Goal: Check status: Check status

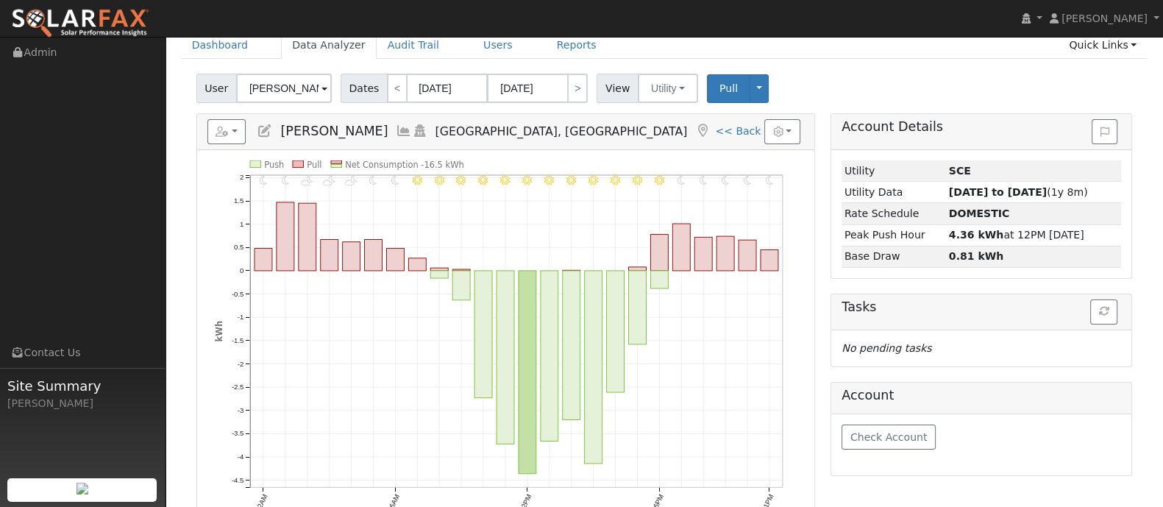
scroll to position [60, 0]
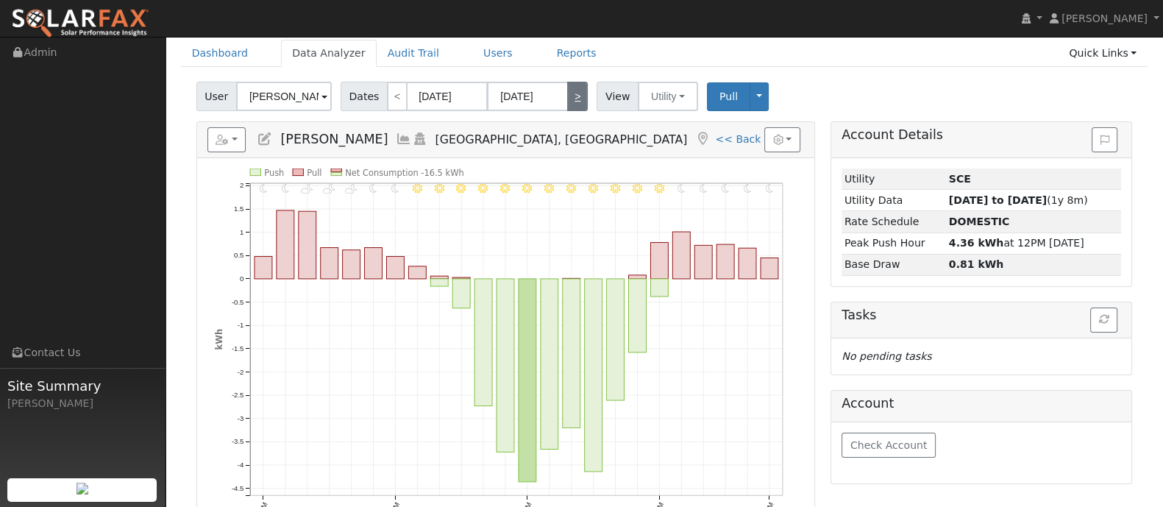
click at [572, 96] on link ">" at bounding box center [577, 96] width 21 height 29
type input "[DATE]"
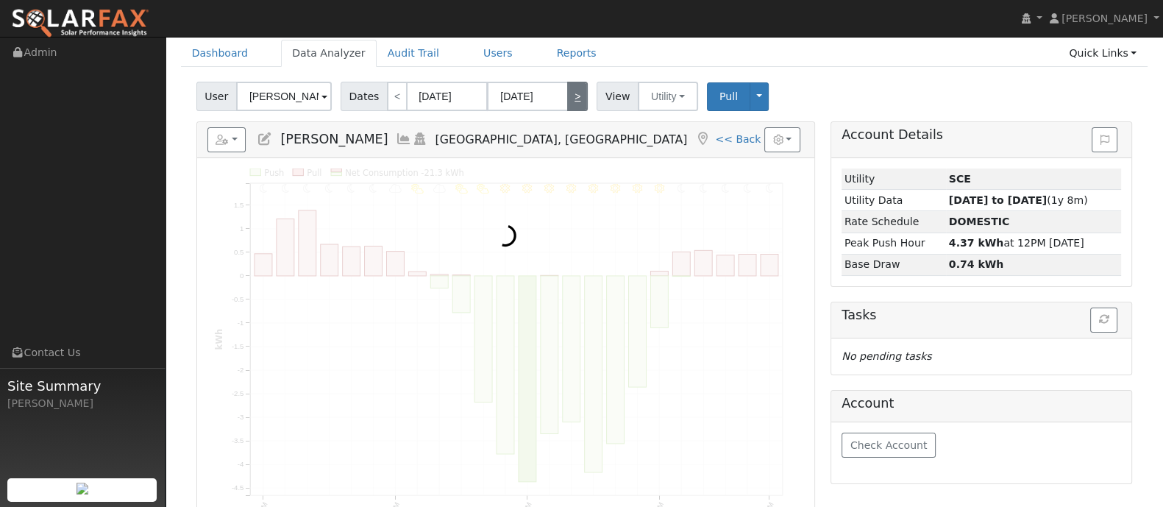
scroll to position [0, 0]
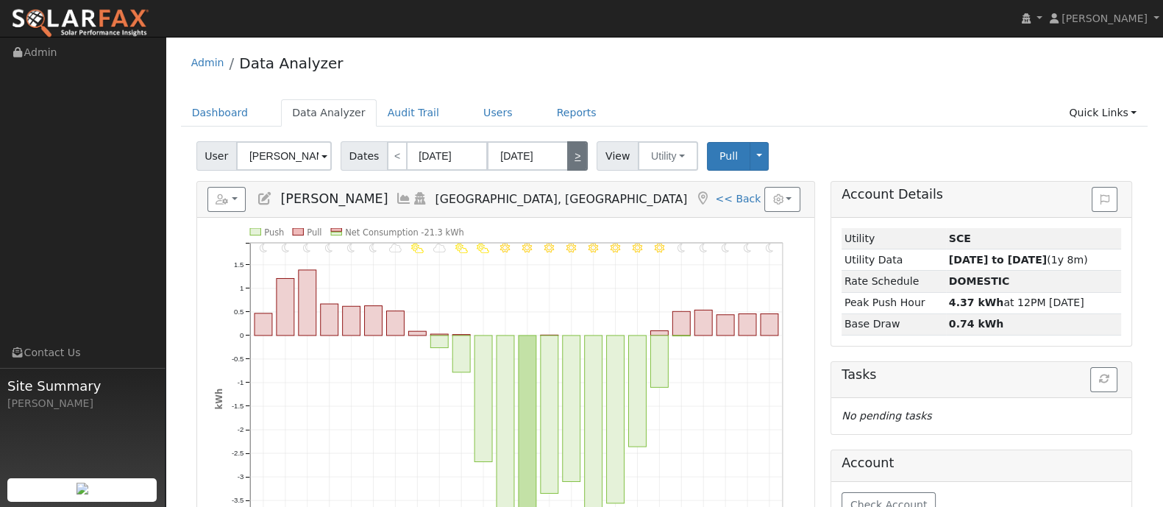
click at [567, 149] on link ">" at bounding box center [577, 155] width 21 height 29
type input "[DATE]"
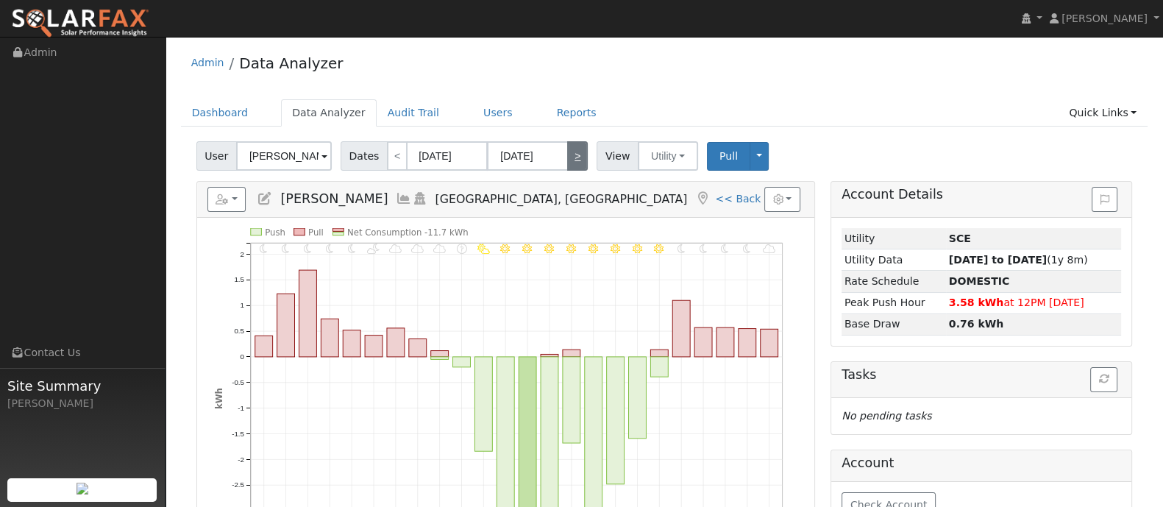
click at [570, 154] on link ">" at bounding box center [577, 155] width 21 height 29
type input "[DATE]"
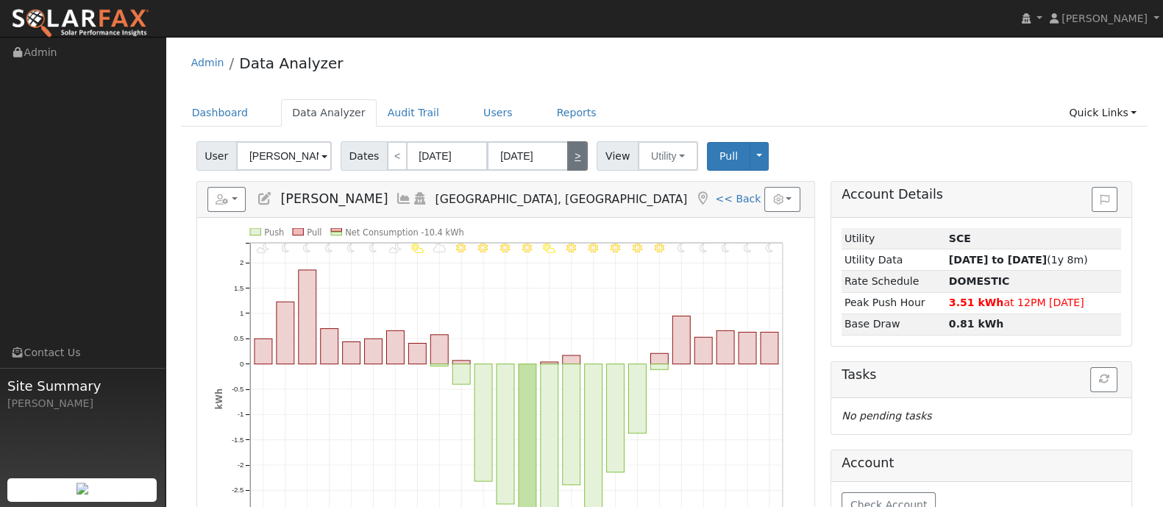
click at [570, 154] on link ">" at bounding box center [577, 155] width 21 height 29
type input "[DATE]"
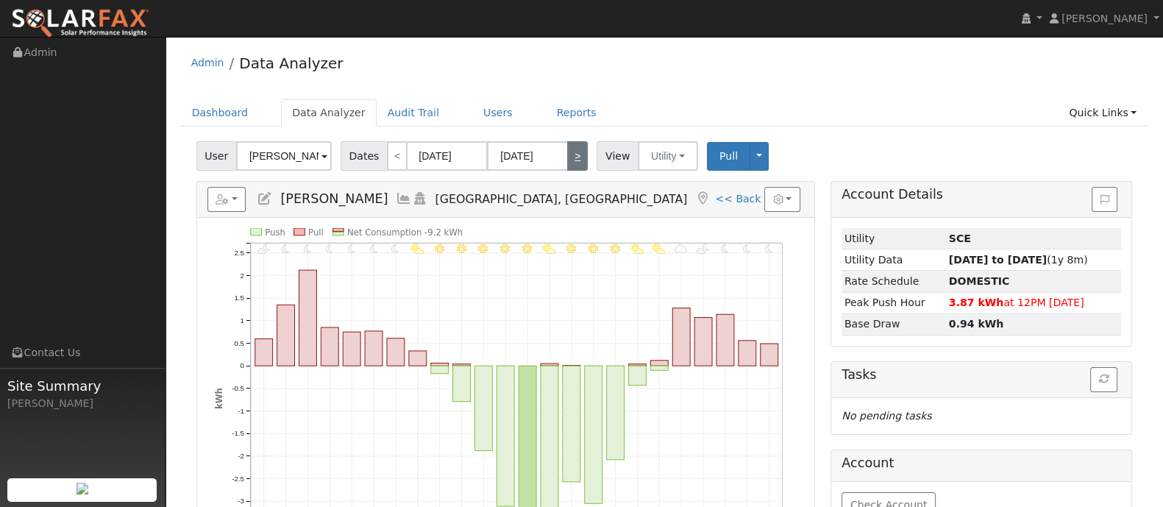
click at [570, 154] on link ">" at bounding box center [577, 155] width 21 height 29
type input "[DATE]"
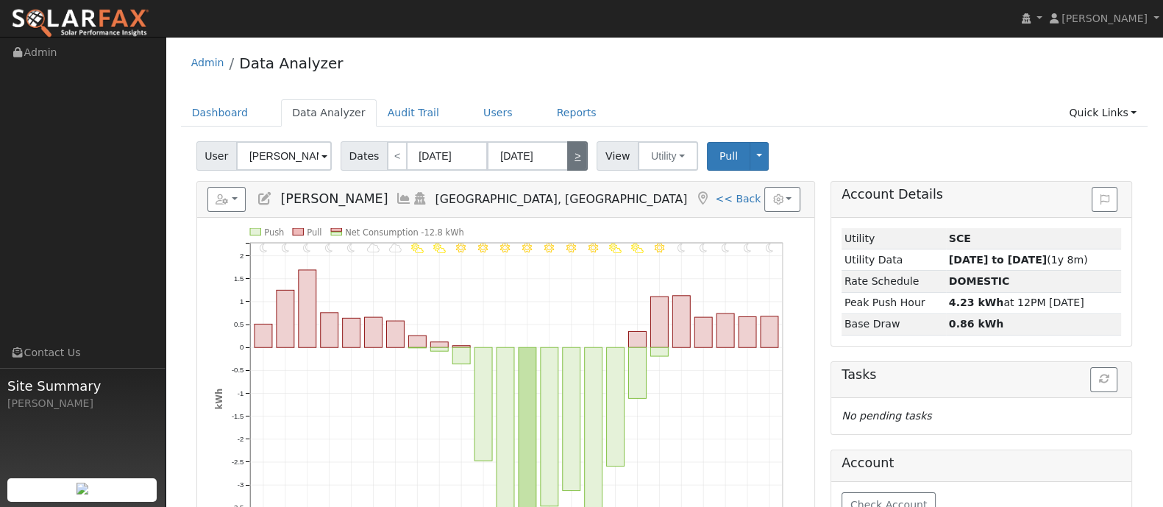
click at [570, 154] on link ">" at bounding box center [577, 155] width 21 height 29
type input "[DATE]"
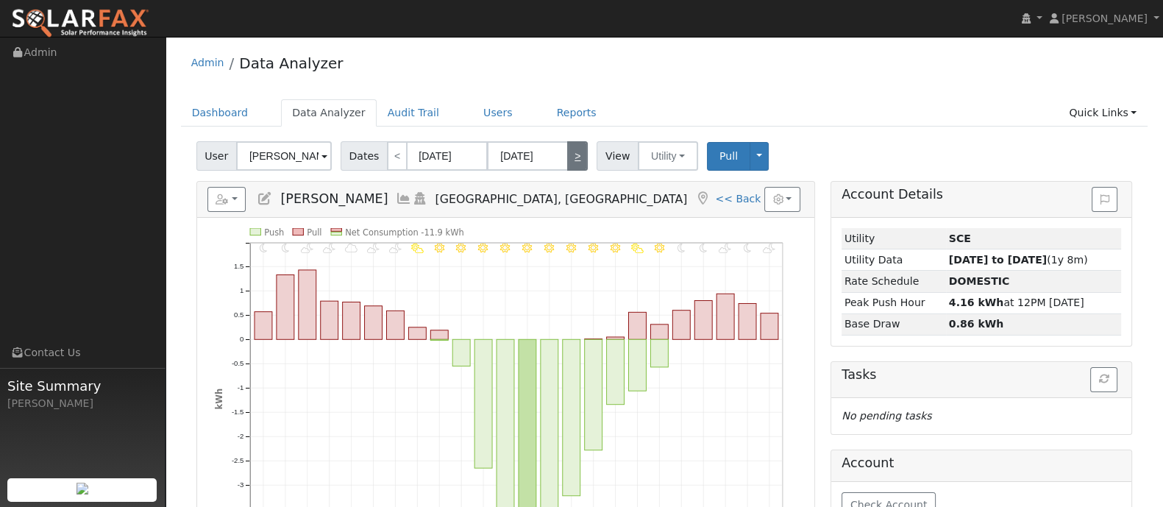
click at [570, 154] on link ">" at bounding box center [577, 155] width 21 height 29
type input "[DATE]"
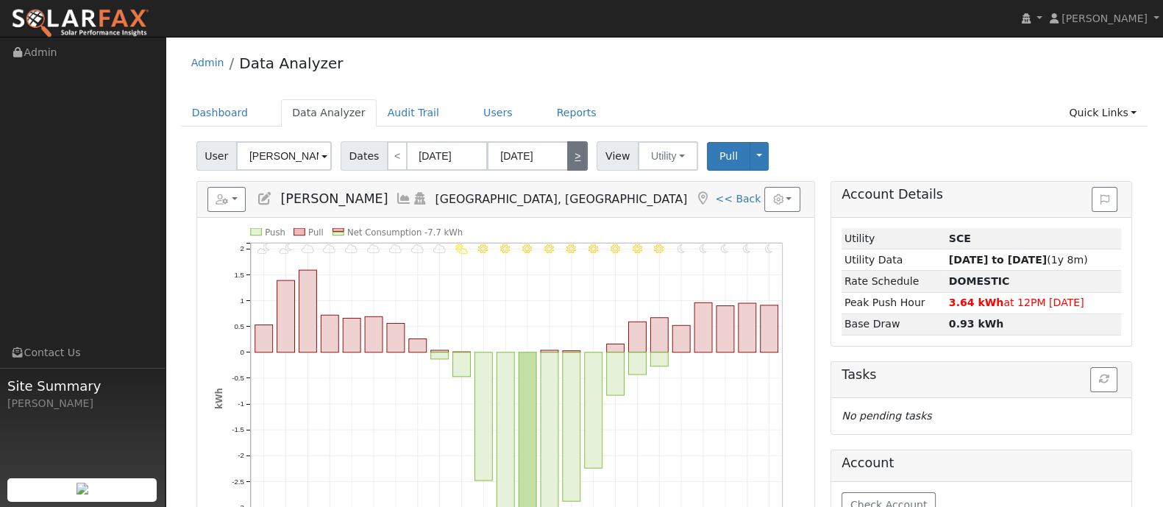
click at [570, 154] on link ">" at bounding box center [577, 155] width 21 height 29
type input "[DATE]"
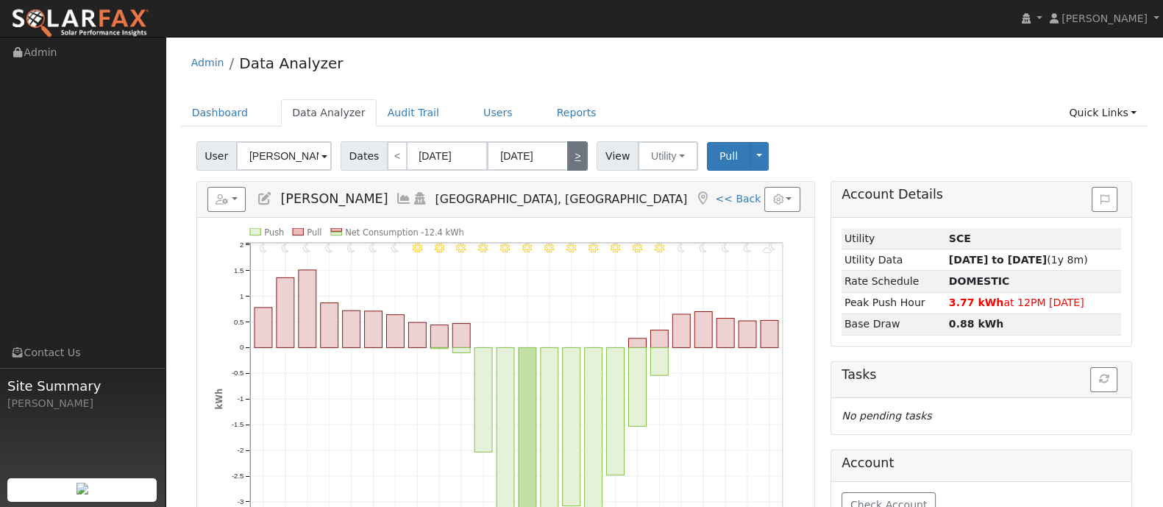
click at [570, 154] on link ">" at bounding box center [577, 155] width 21 height 29
type input "[DATE]"
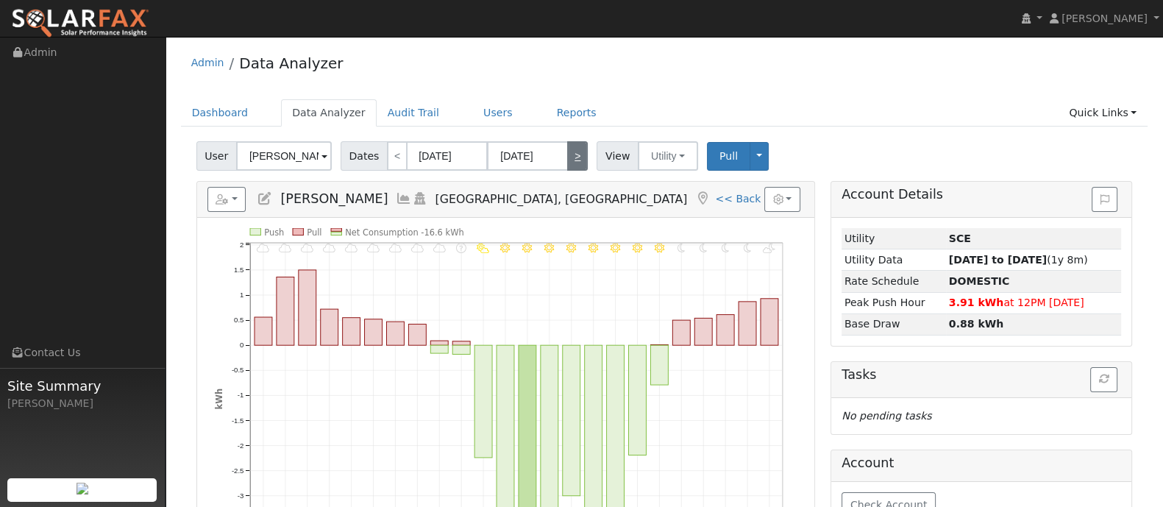
click at [570, 154] on link ">" at bounding box center [577, 155] width 21 height 29
type input "[DATE]"
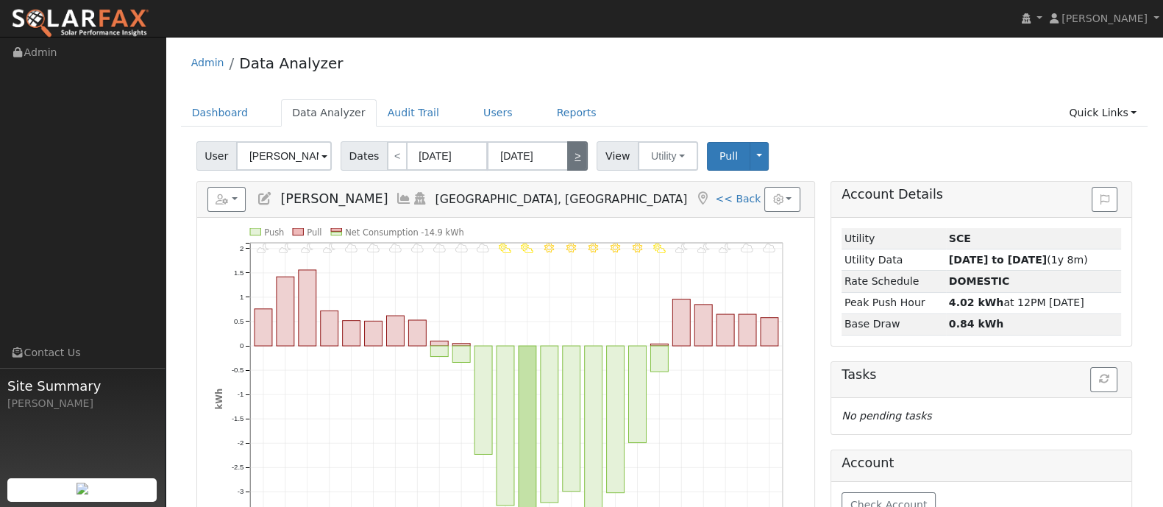
click at [570, 155] on link ">" at bounding box center [577, 155] width 21 height 29
type input "[DATE]"
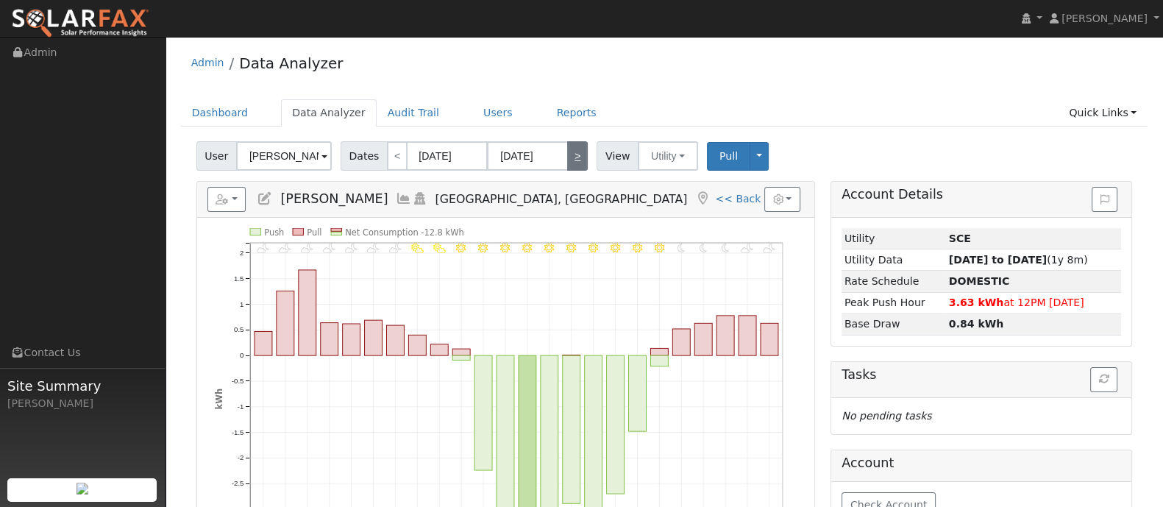
click at [570, 155] on link ">" at bounding box center [577, 155] width 21 height 29
type input "[DATE]"
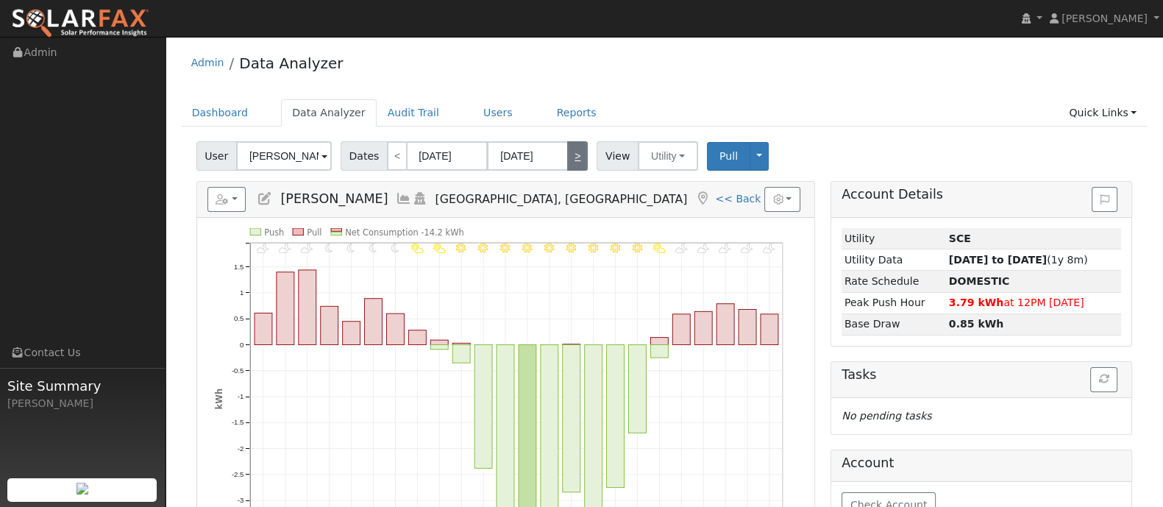
click at [570, 155] on link ">" at bounding box center [577, 155] width 21 height 29
type input "[DATE]"
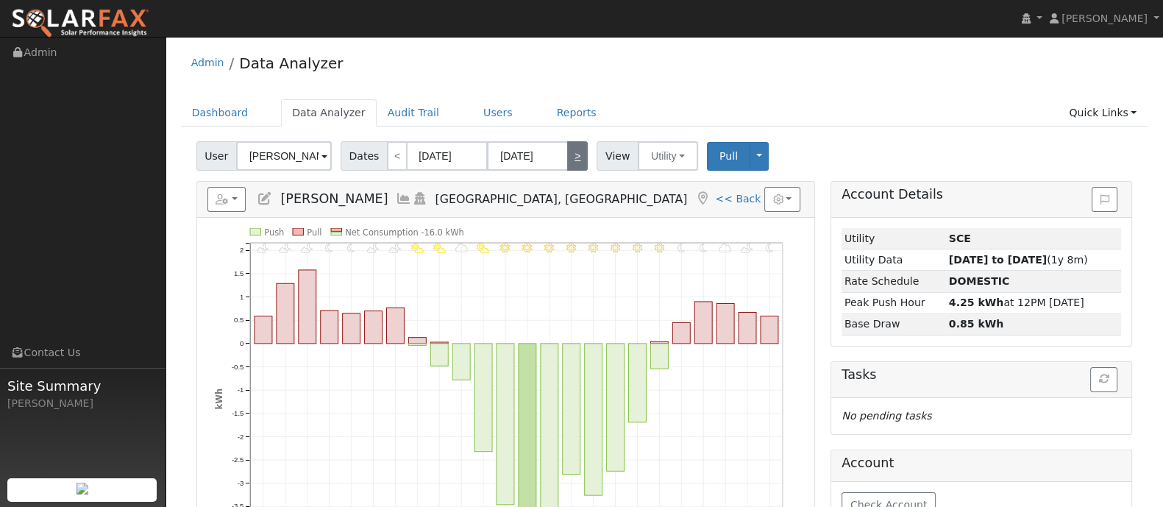
click at [570, 155] on link ">" at bounding box center [577, 155] width 21 height 29
type input "[DATE]"
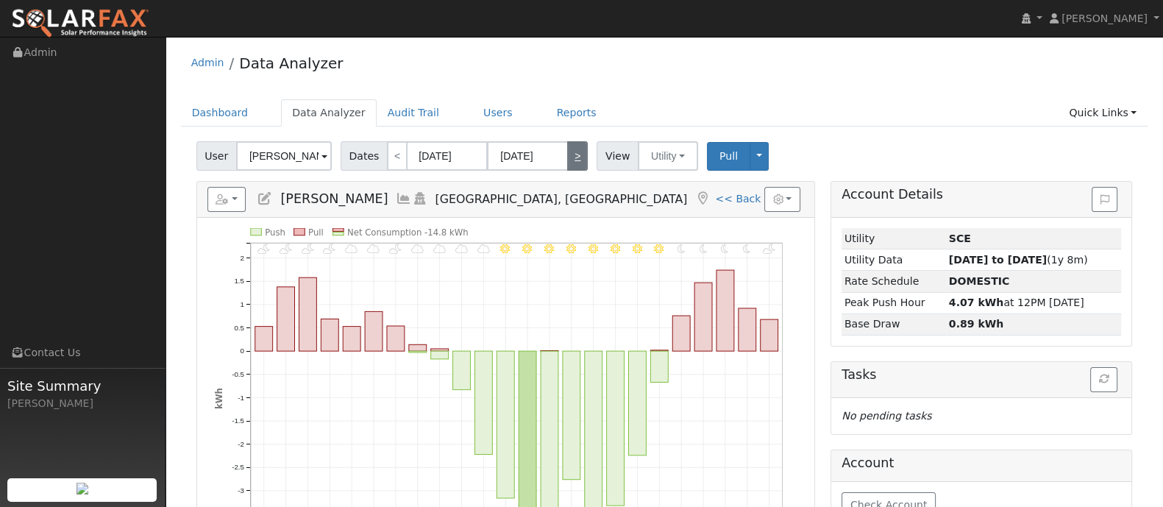
click at [570, 155] on link ">" at bounding box center [577, 155] width 21 height 29
type input "[DATE]"
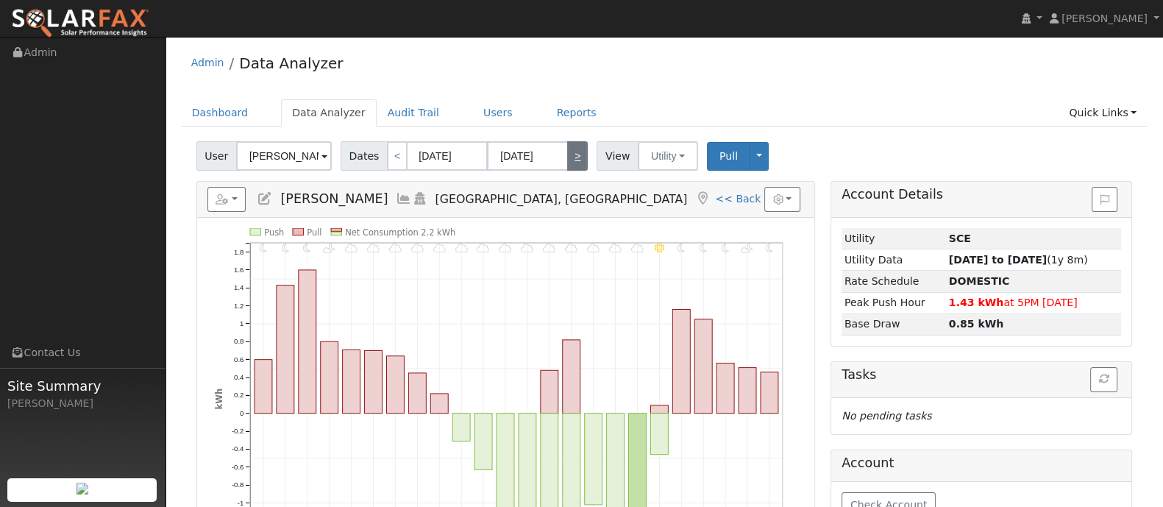
click at [570, 155] on link ">" at bounding box center [577, 155] width 21 height 29
type input "[DATE]"
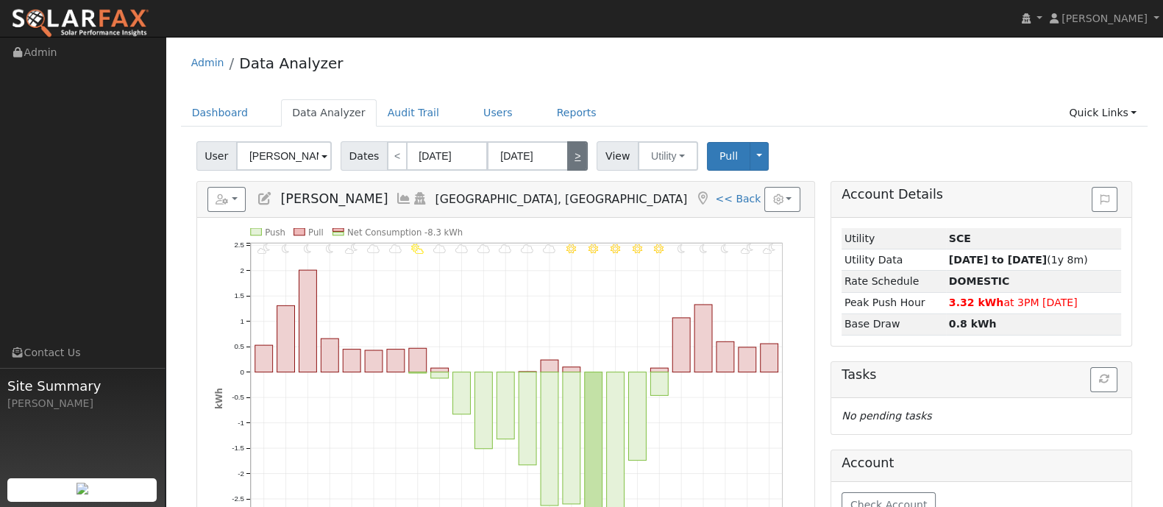
click at [570, 155] on link ">" at bounding box center [577, 155] width 21 height 29
type input "[DATE]"
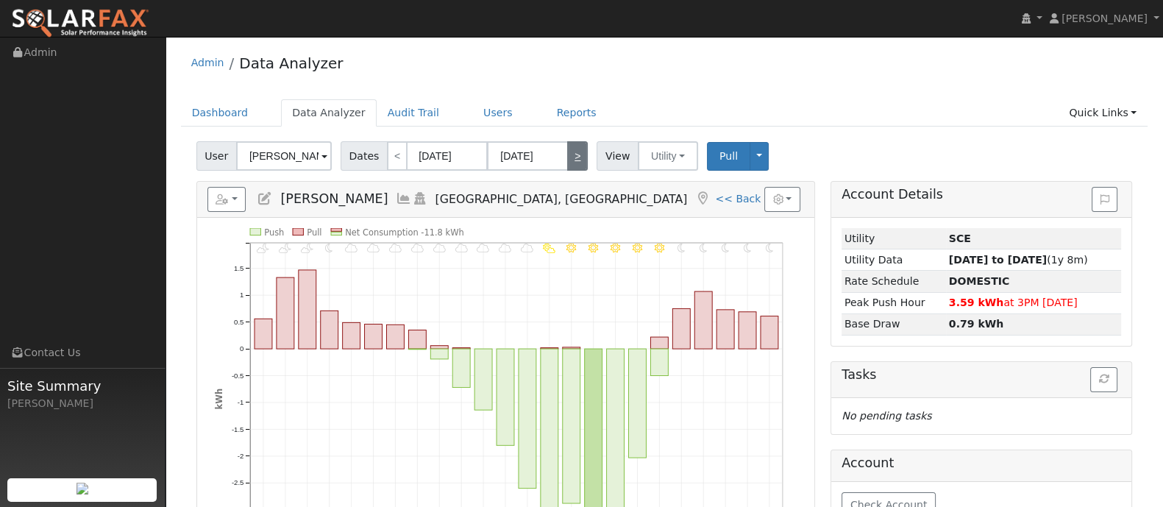
click at [570, 148] on link ">" at bounding box center [577, 155] width 21 height 29
type input "[DATE]"
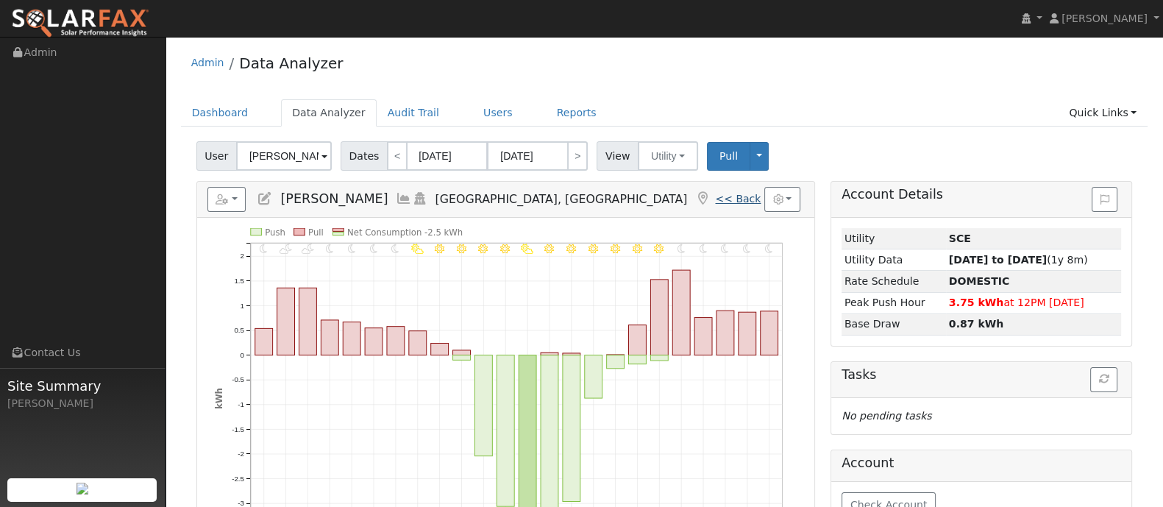
click at [734, 200] on link "<< Back" at bounding box center [738, 199] width 46 height 12
type input "[DATE]"
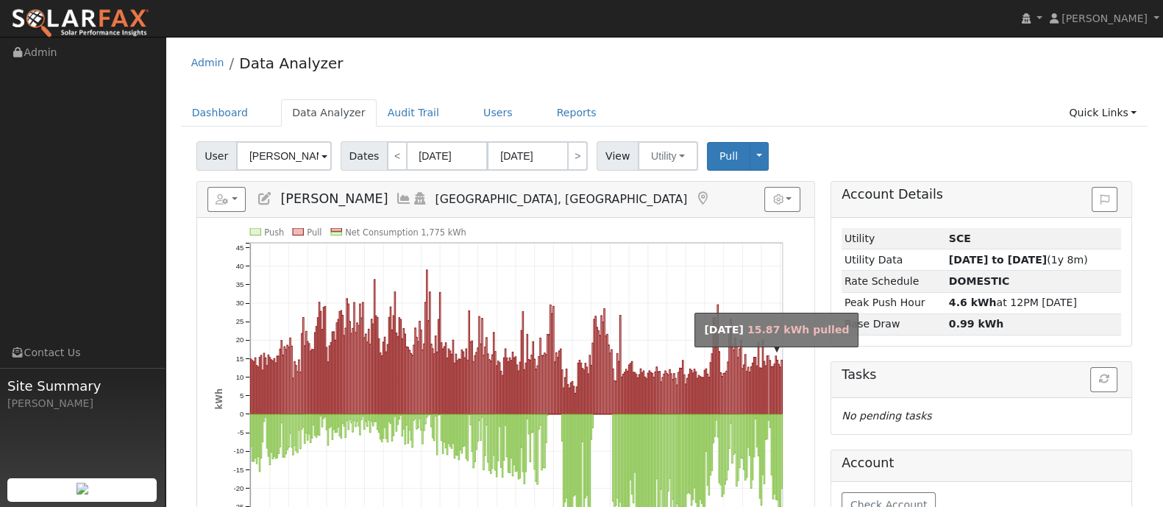
click at [771, 380] on rect "onclick=""" at bounding box center [770, 388] width 1 height 54
type input "[DATE]"
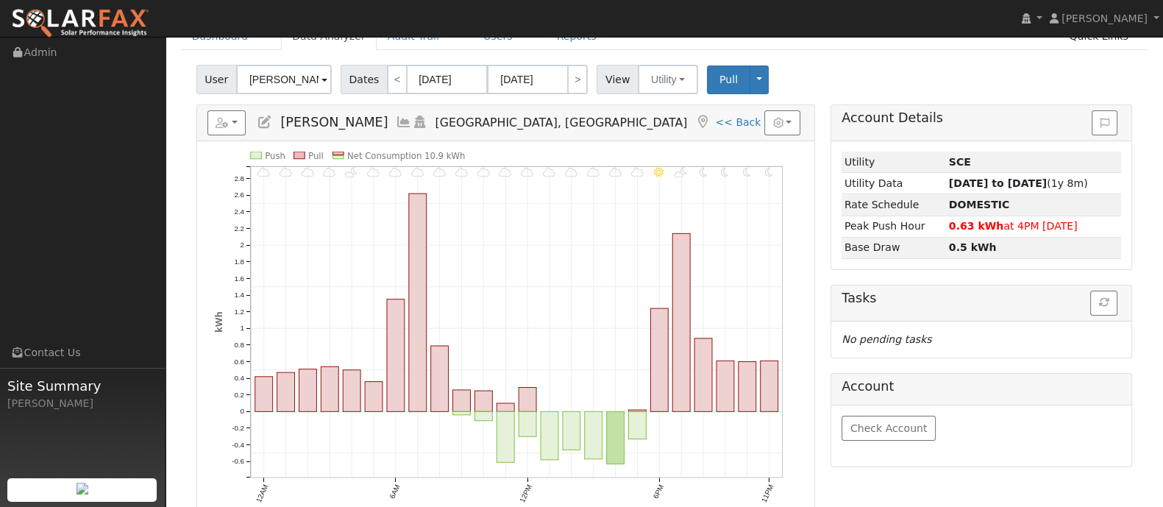
scroll to position [77, 0]
